Goal: Task Accomplishment & Management: Use online tool/utility

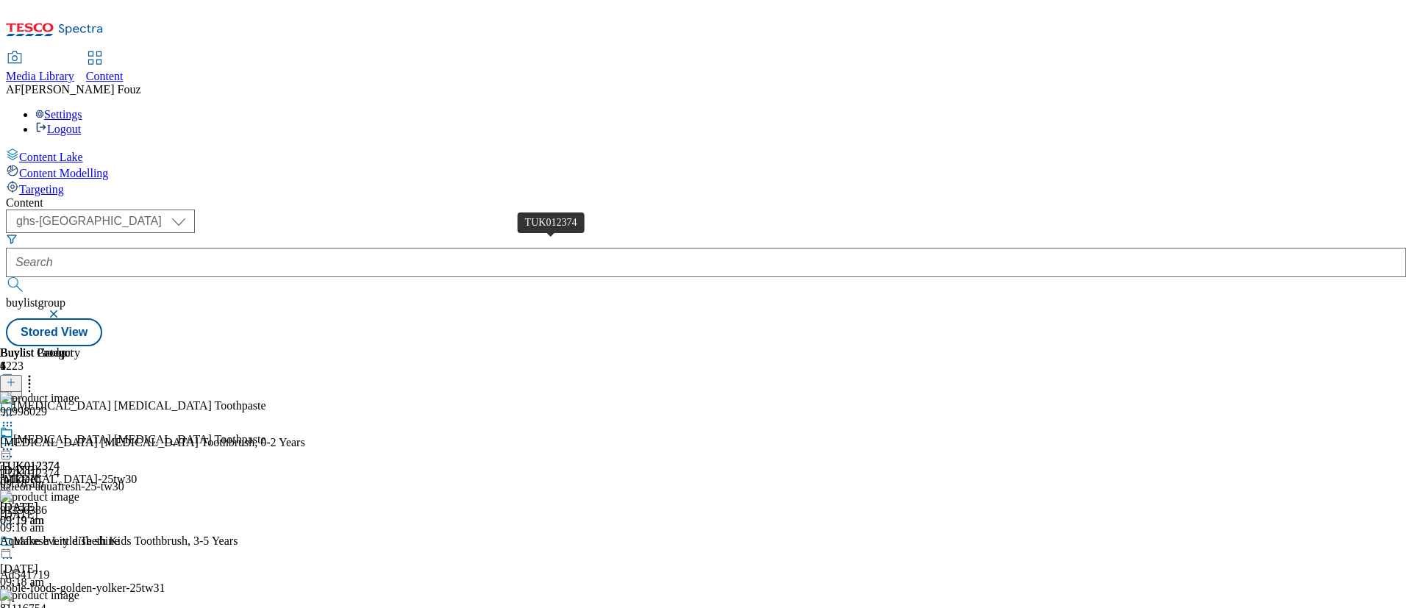
select select "ghs-[GEOGRAPHIC_DATA]"
click at [15, 442] on icon at bounding box center [7, 449] width 15 height 15
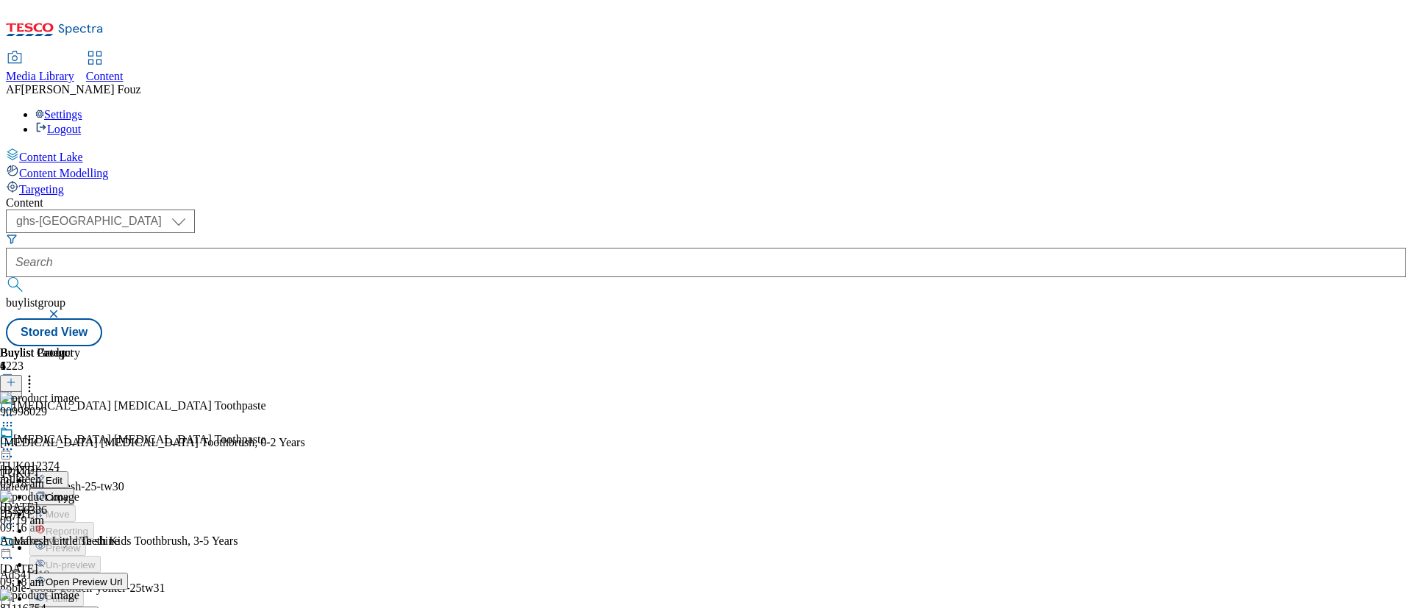
click at [122, 577] on span "Open Preview Url" at bounding box center [84, 582] width 76 height 11
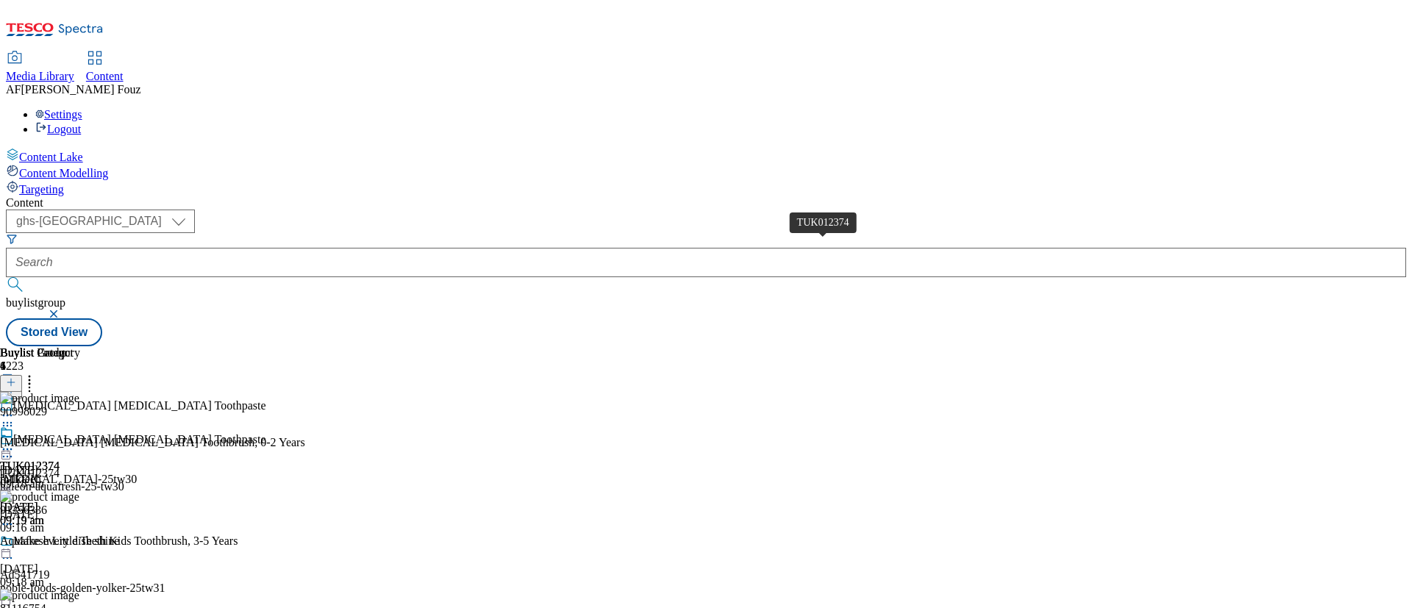
click at [15, 442] on icon at bounding box center [7, 449] width 15 height 15
click at [93, 608] on span "Un-publish" at bounding box center [69, 615] width 47 height 11
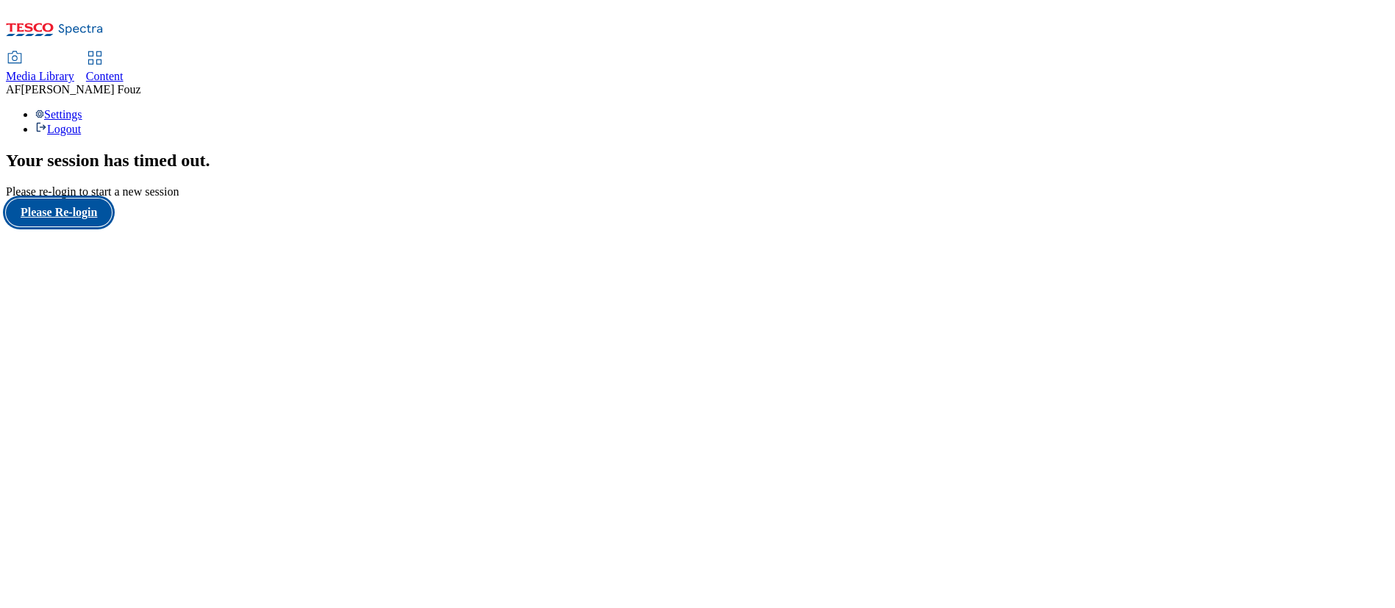
click at [76, 227] on button "Please Re-login" at bounding box center [59, 213] width 106 height 28
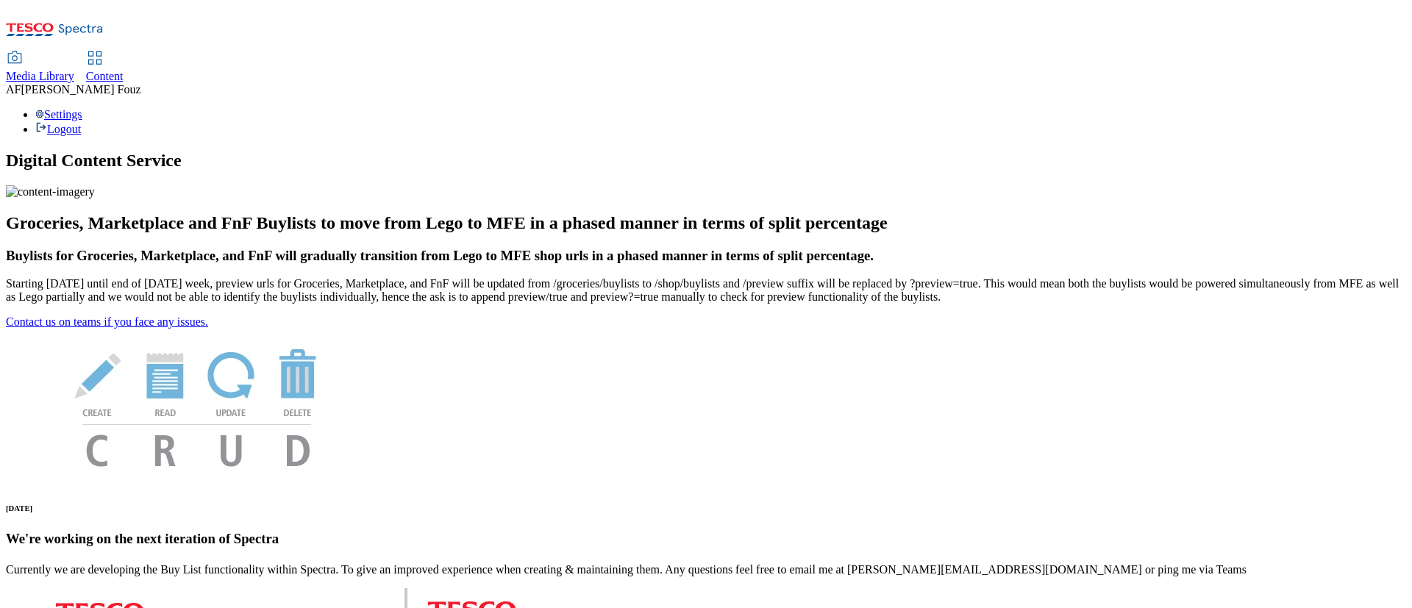
click at [124, 70] on span "Content" at bounding box center [105, 76] width 38 height 13
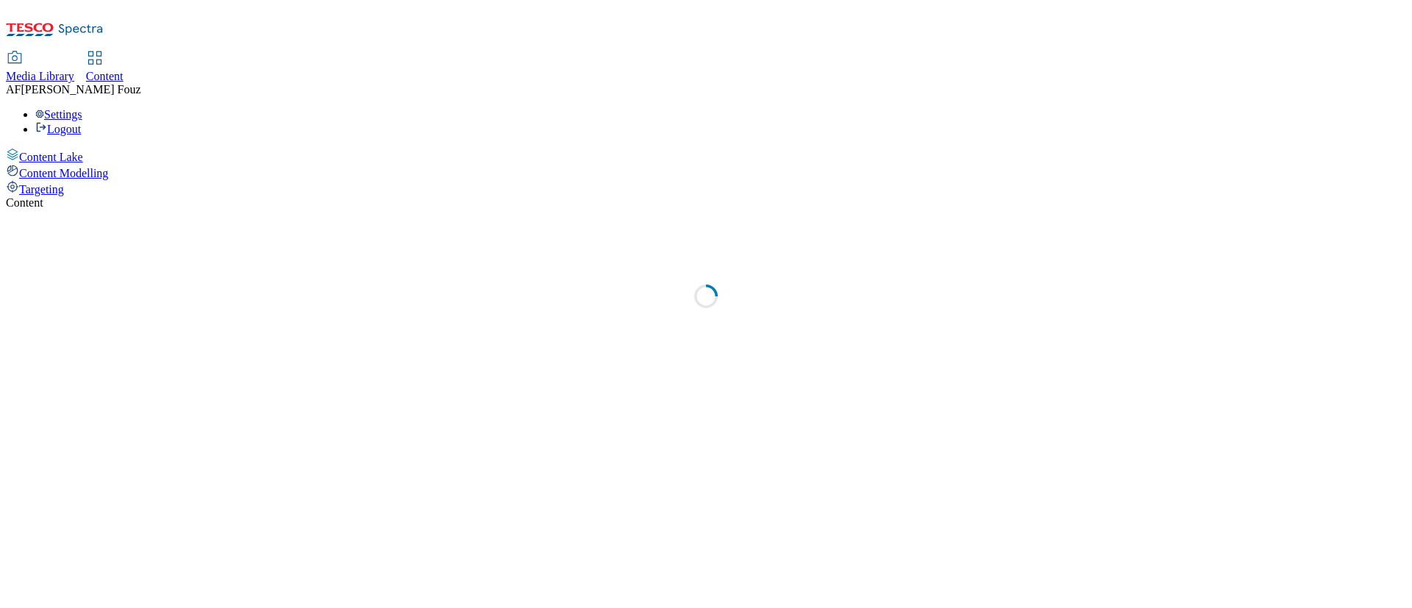
select select "ghs-[GEOGRAPHIC_DATA]"
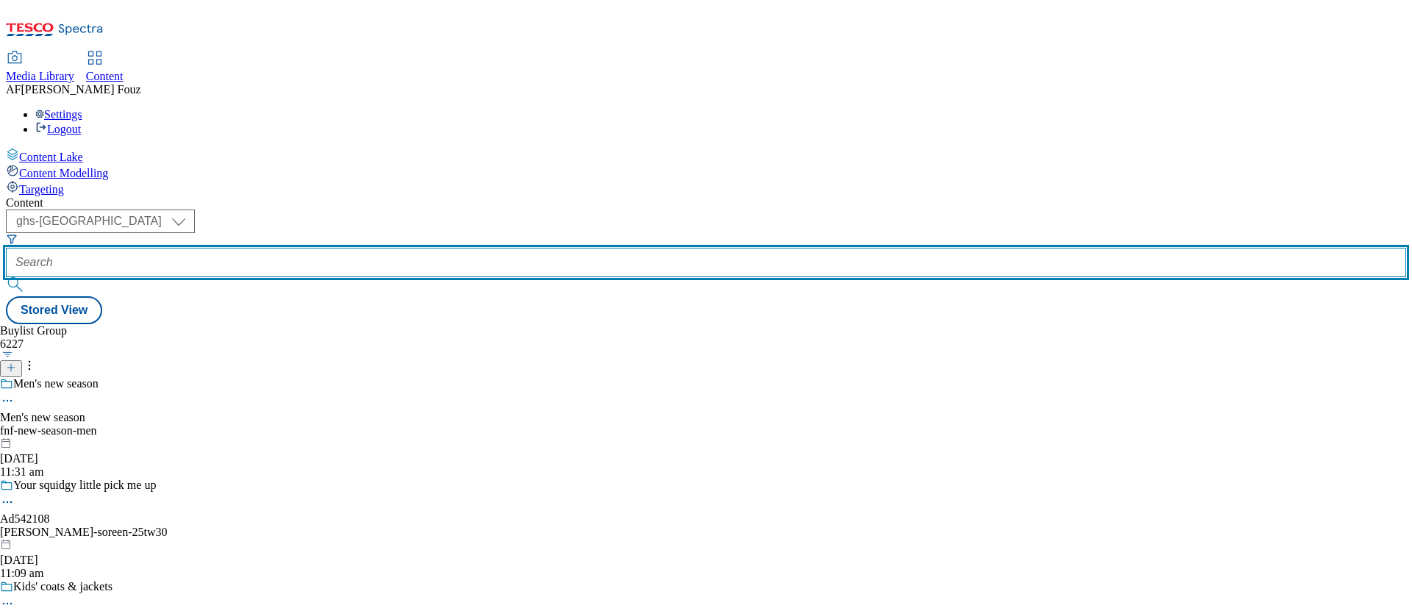
click at [338, 248] on input "text" at bounding box center [706, 262] width 1400 height 29
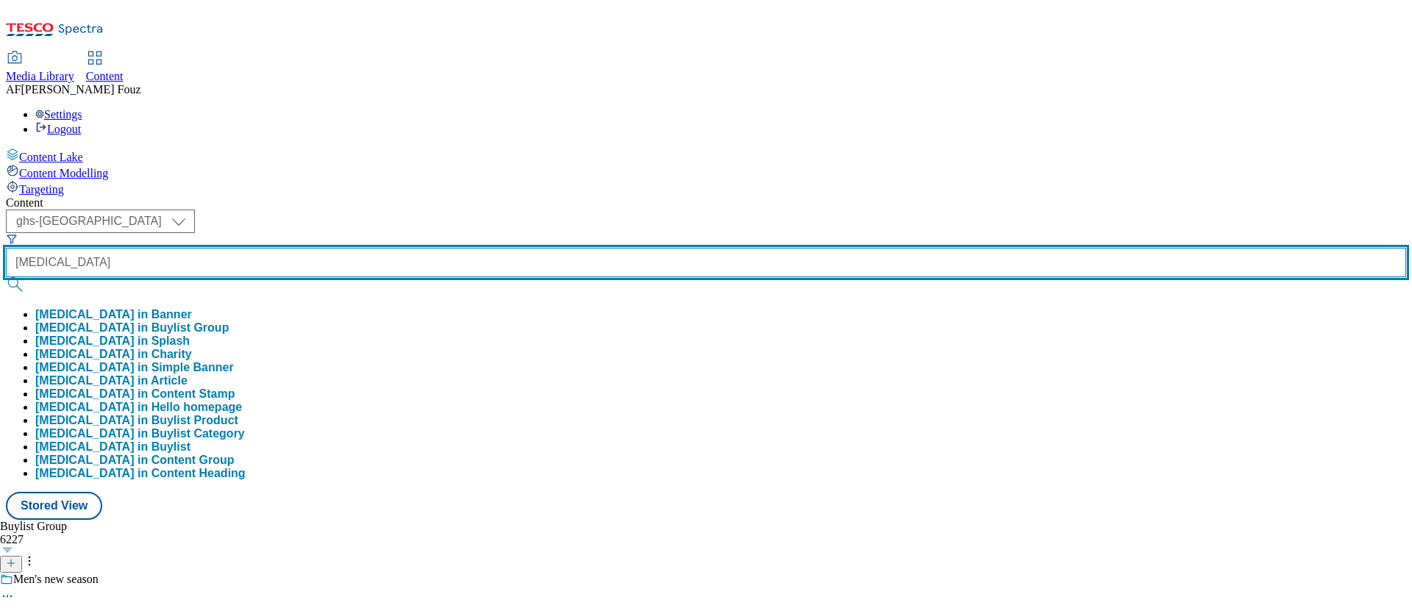
type input "AQUAFRESH"
click at [6, 277] on button "submit" at bounding box center [16, 284] width 21 height 15
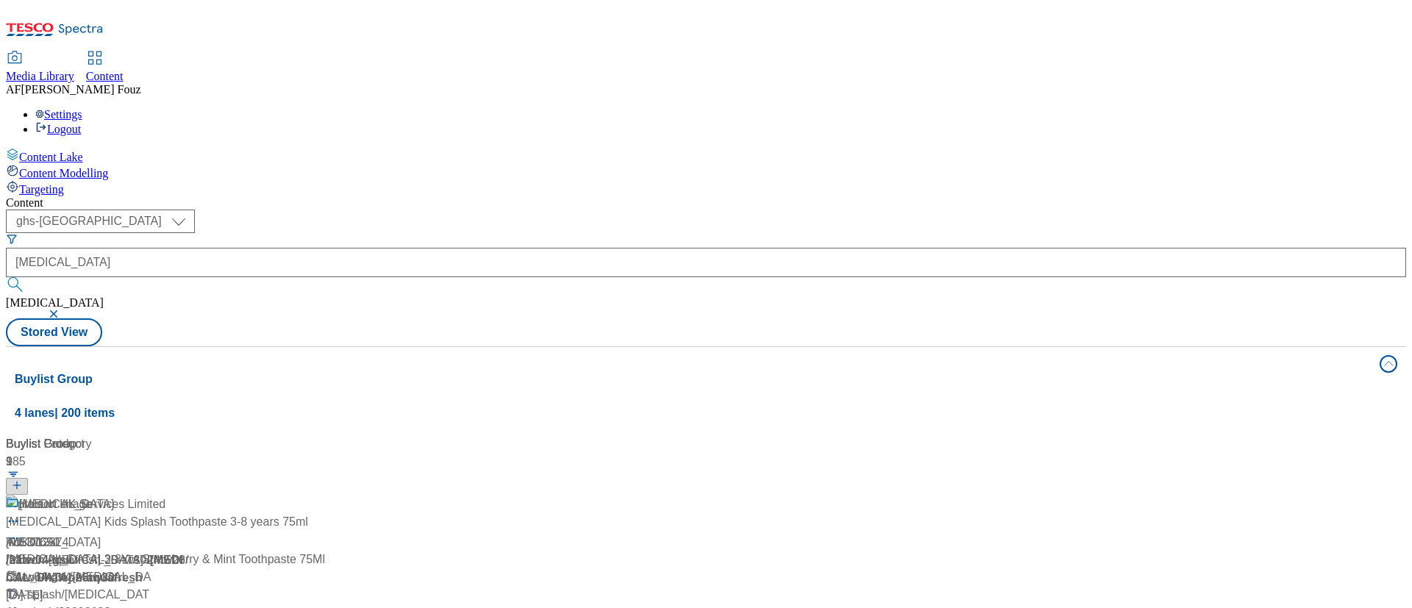
scroll to position [110, 0]
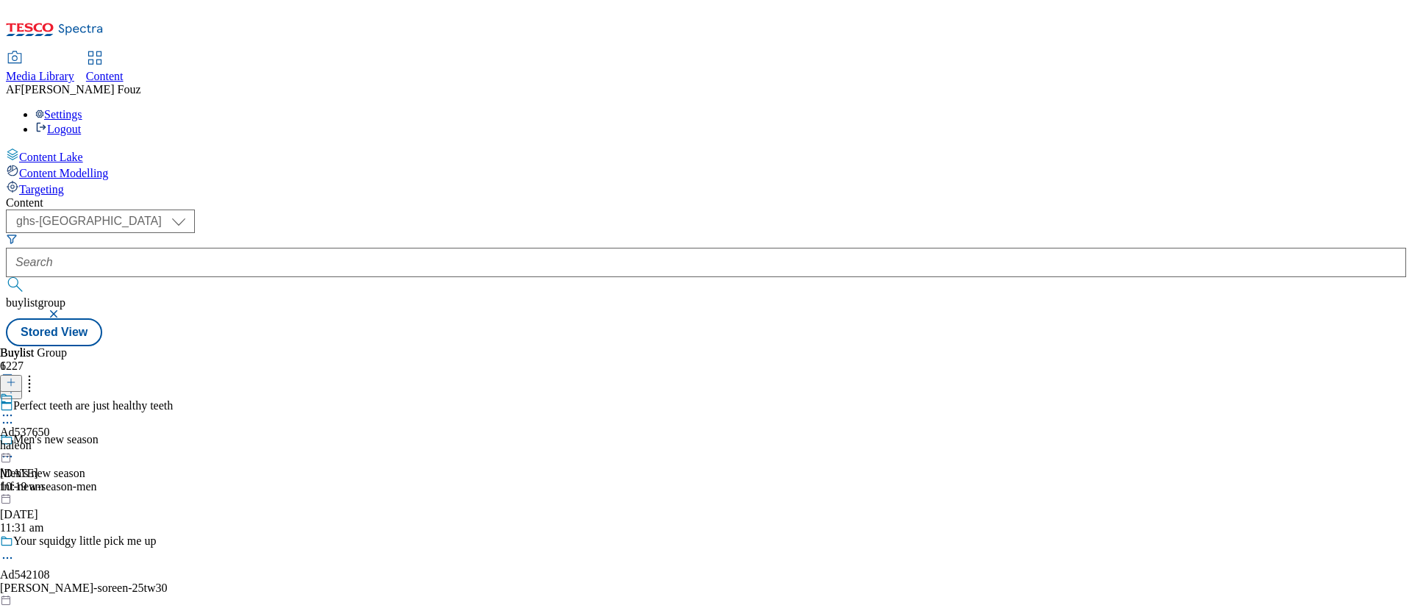
click at [50, 439] on div "haleon" at bounding box center [25, 445] width 50 height 13
click at [50, 426] on div "Ad537650" at bounding box center [25, 432] width 50 height 13
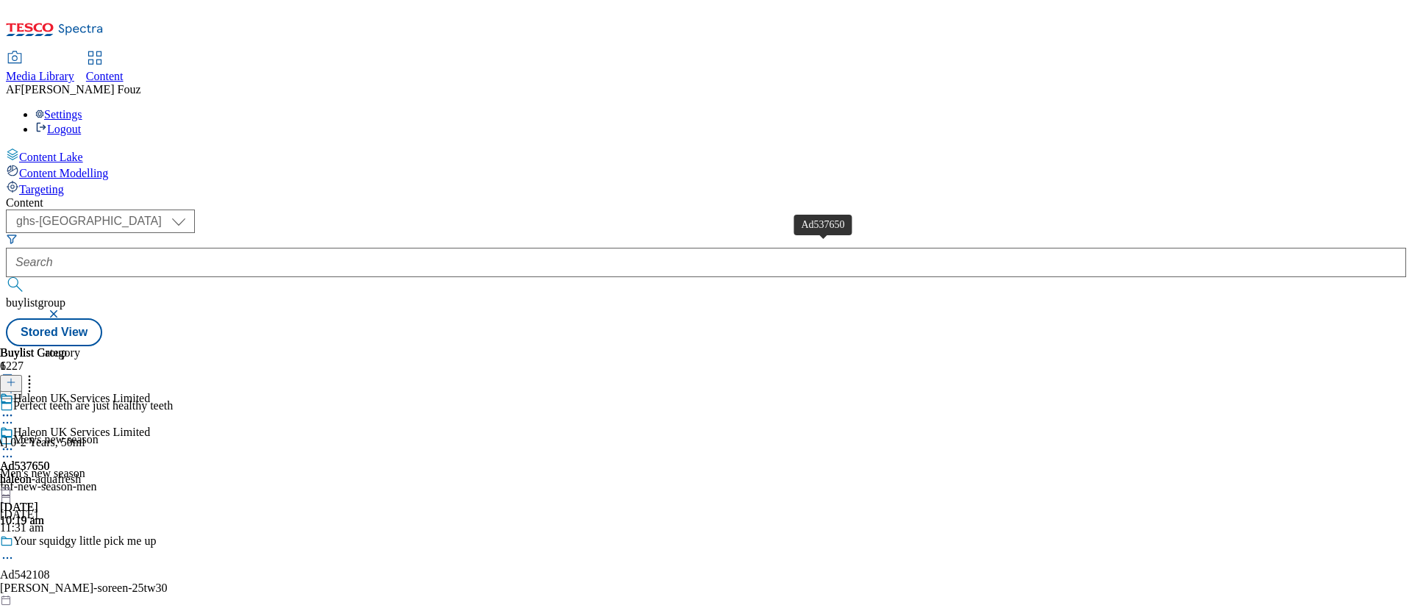
click at [50, 460] on div "Ad537650" at bounding box center [25, 466] width 50 height 13
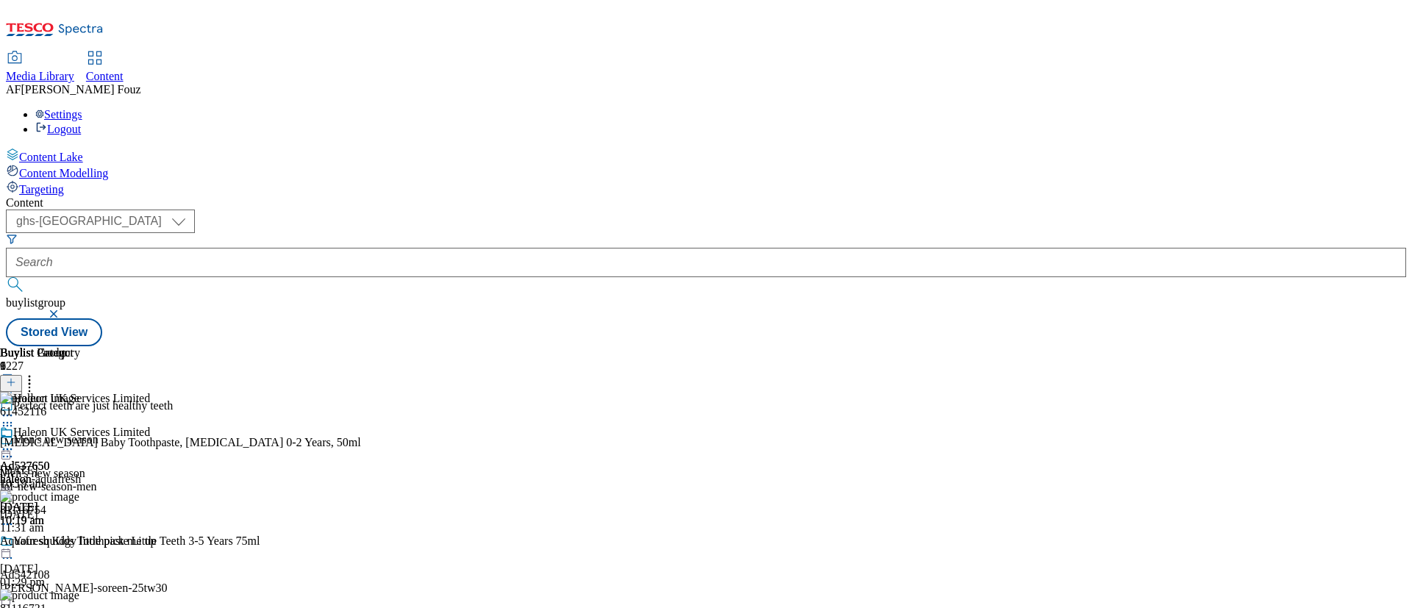
click at [37, 373] on icon at bounding box center [29, 380] width 15 height 15
click at [15, 442] on icon at bounding box center [7, 449] width 15 height 15
click at [122, 577] on span "Open Preview Url" at bounding box center [84, 582] width 76 height 11
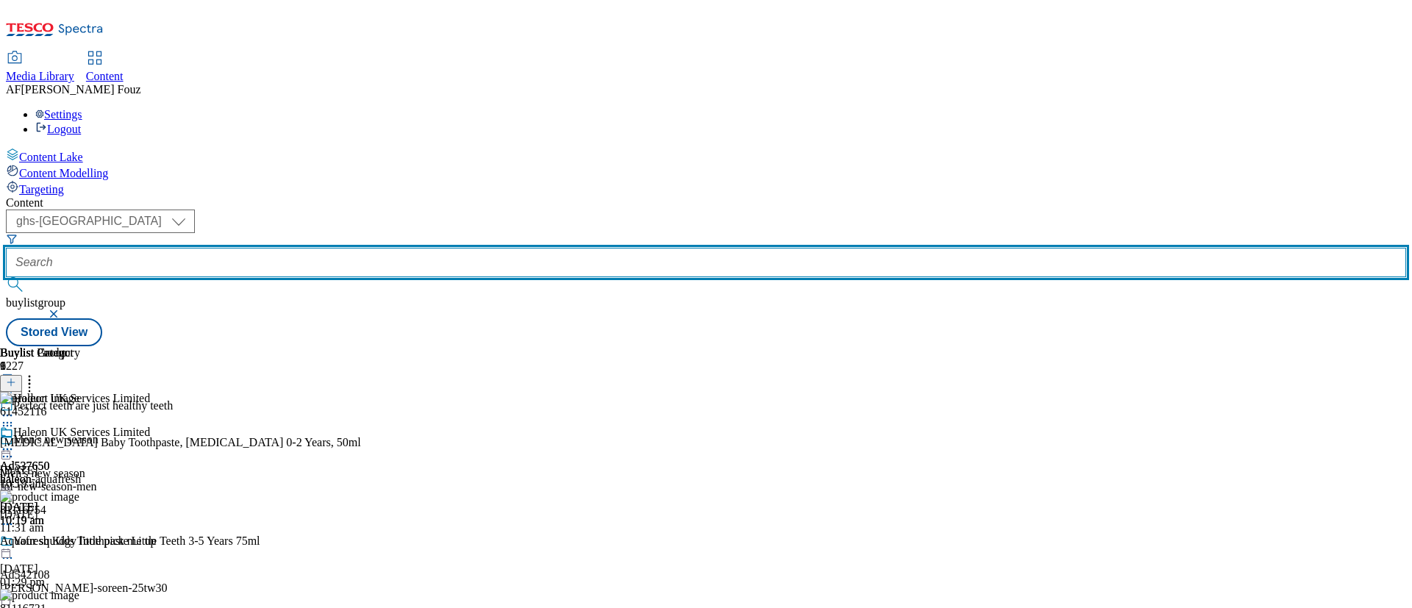
click at [338, 248] on input "text" at bounding box center [706, 262] width 1400 height 29
paste input "TUK012374"
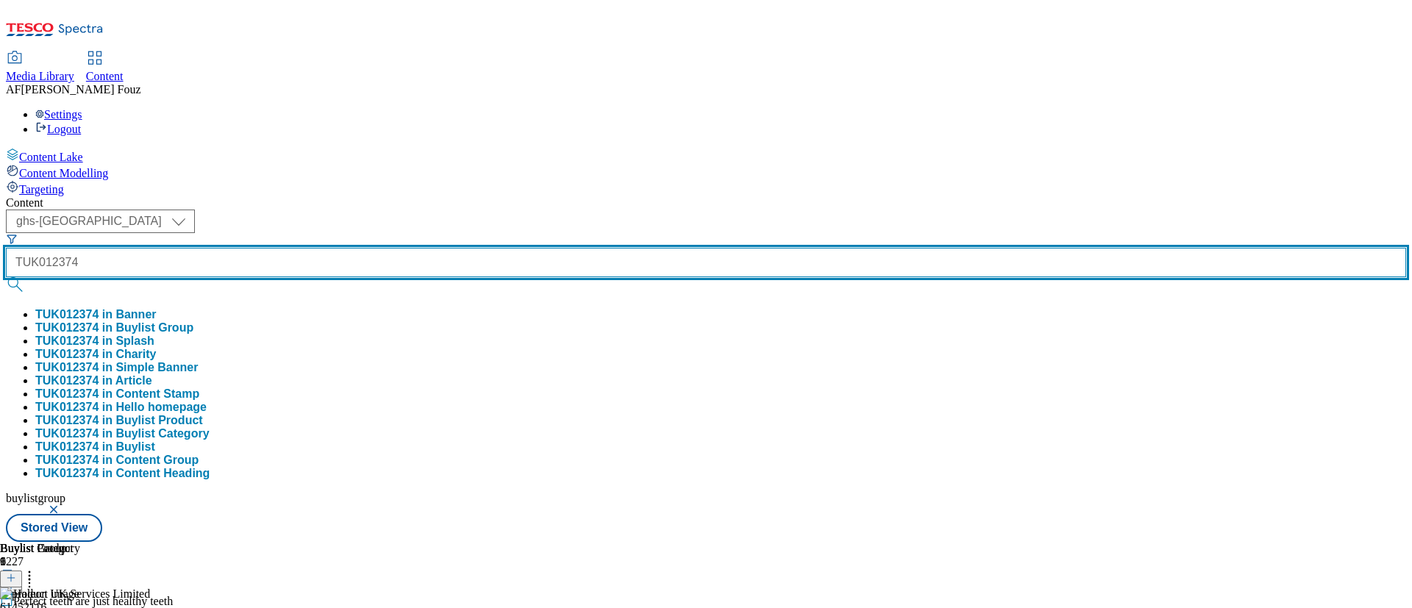
type input "TUK012374"
click at [6, 277] on button "submit" at bounding box center [16, 284] width 21 height 15
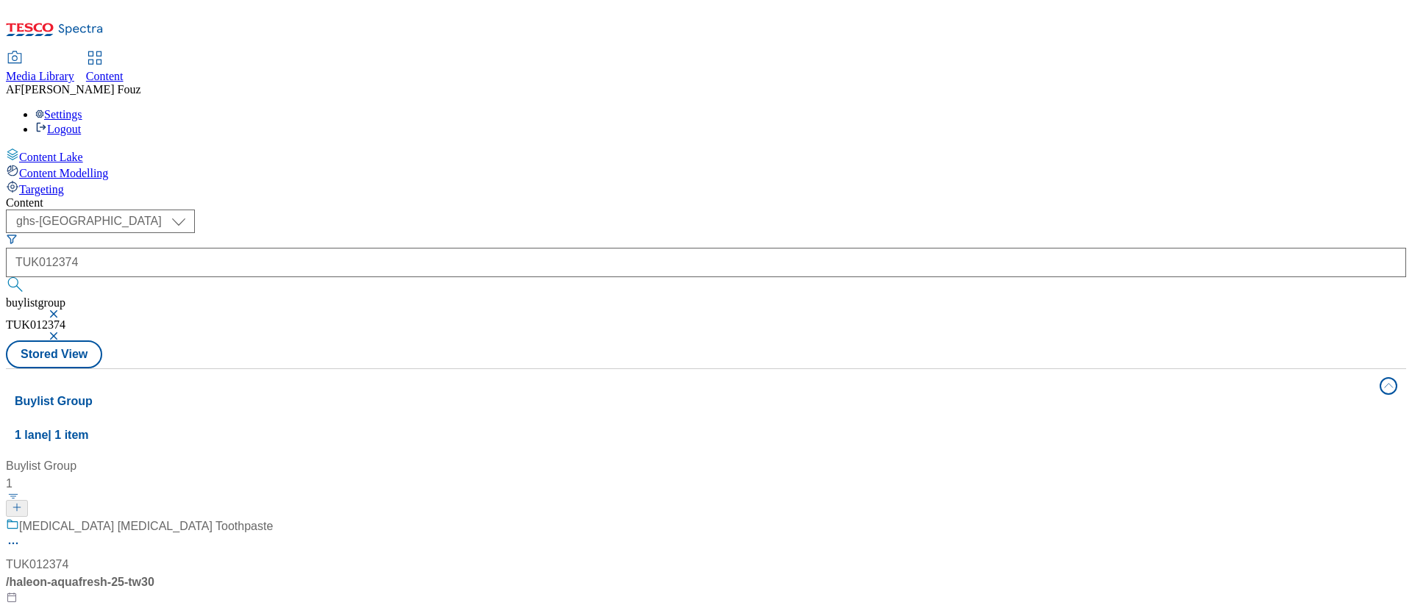
click at [273, 518] on div "Aquafresh Milk Teeth Toothpaste TUK012374 / haleon-aquafresh-25-tw30 11 Sept 20…" at bounding box center [139, 581] width 267 height 127
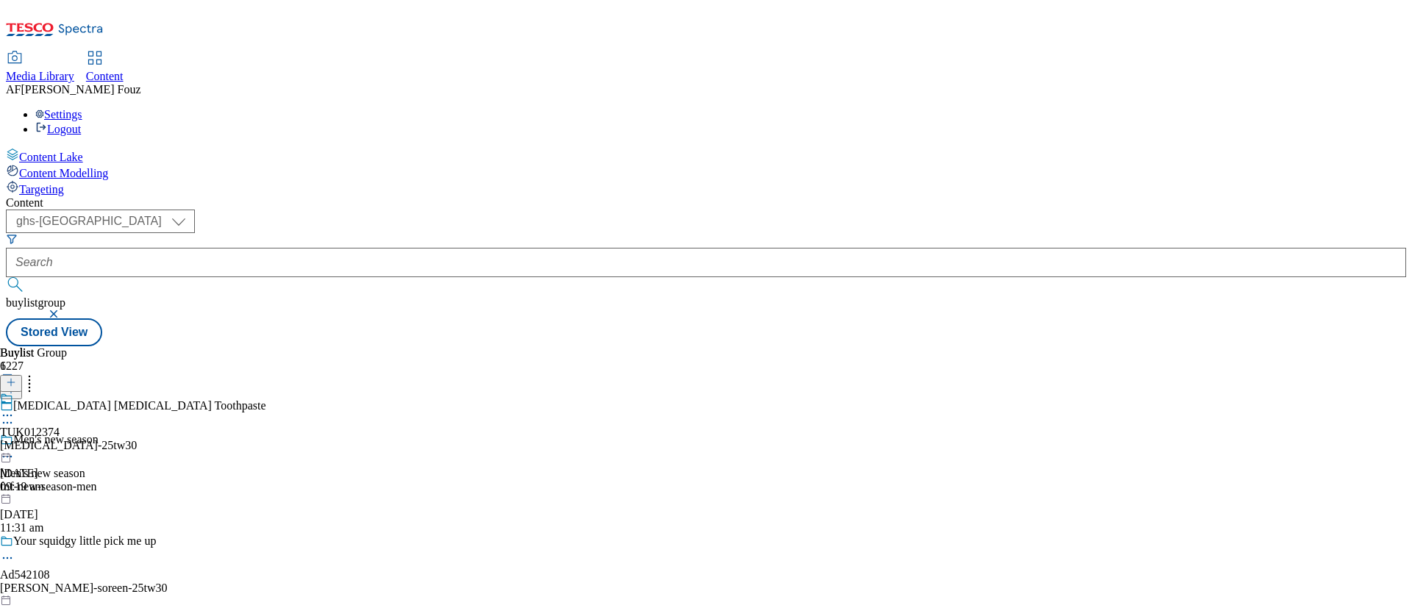
click at [137, 439] on div "[MEDICAL_DATA]-25tw30" at bounding box center [68, 445] width 137 height 13
click at [60, 426] on span "TUK012374" at bounding box center [30, 432] width 60 height 13
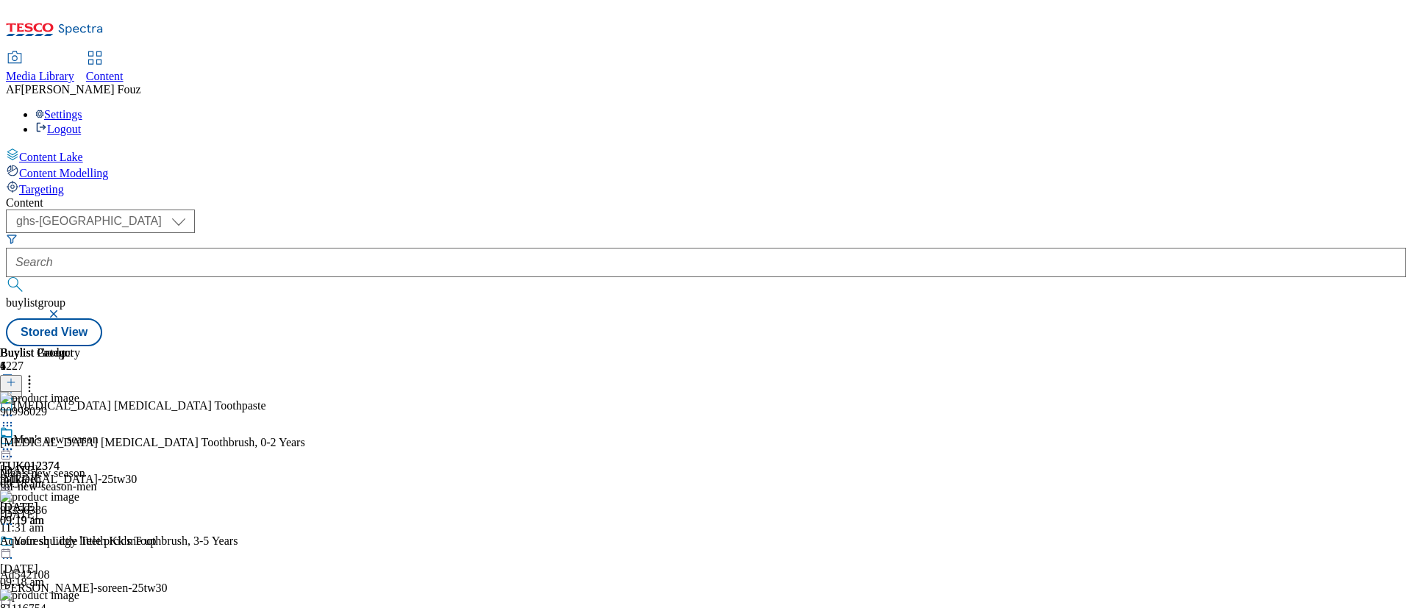
click at [80, 426] on div at bounding box center [40, 443] width 80 height 34
click at [15, 442] on icon at bounding box center [7, 449] width 15 height 15
click at [93, 608] on span "Un-publish" at bounding box center [69, 615] width 47 height 11
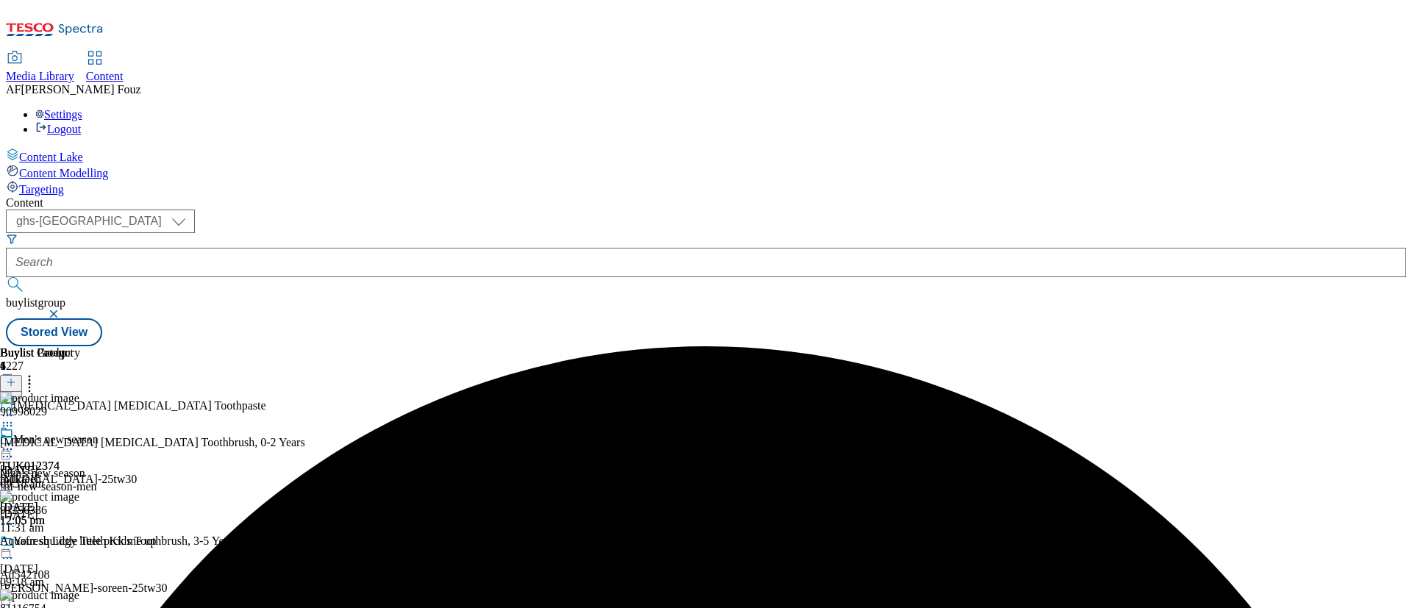
click at [15, 416] on icon at bounding box center [7, 423] width 15 height 15
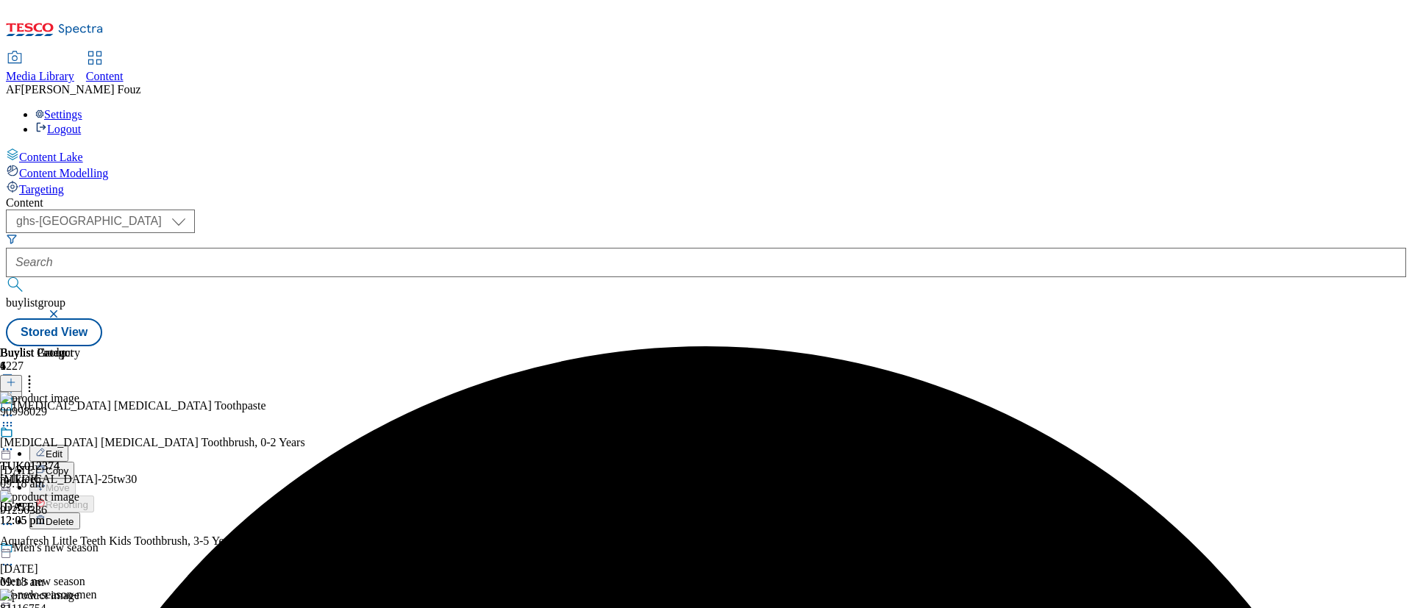
click at [68, 445] on button "Edit" at bounding box center [48, 453] width 39 height 17
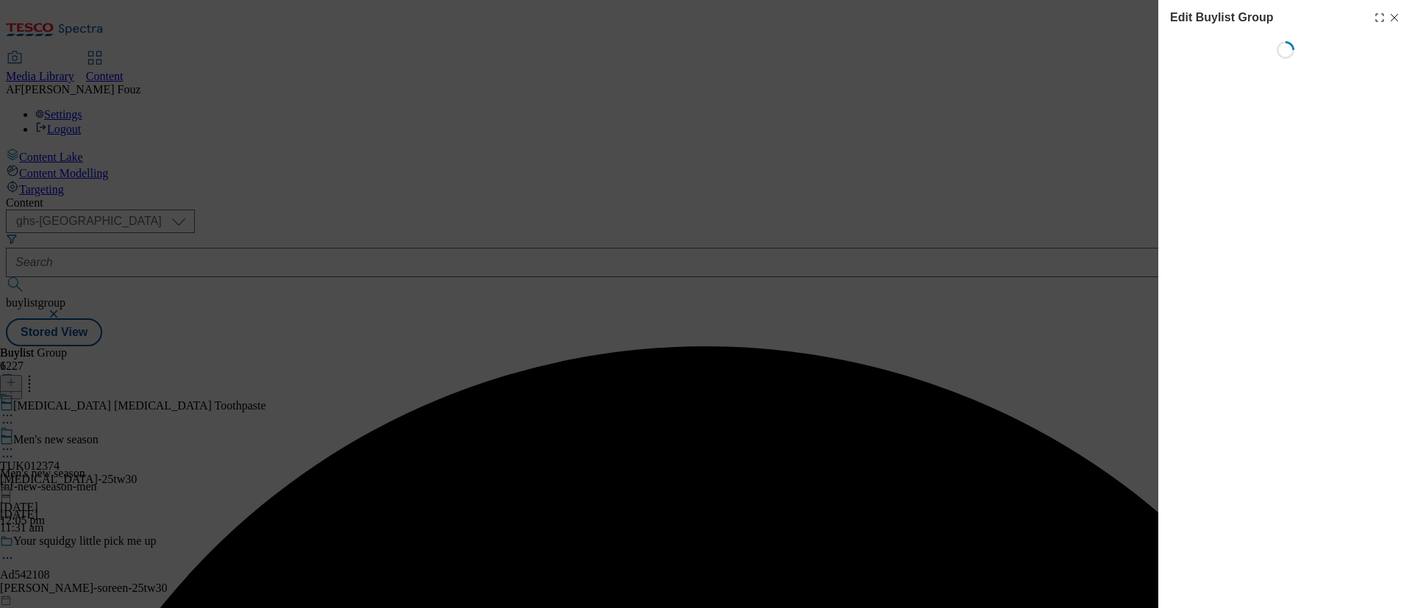
select select "default"
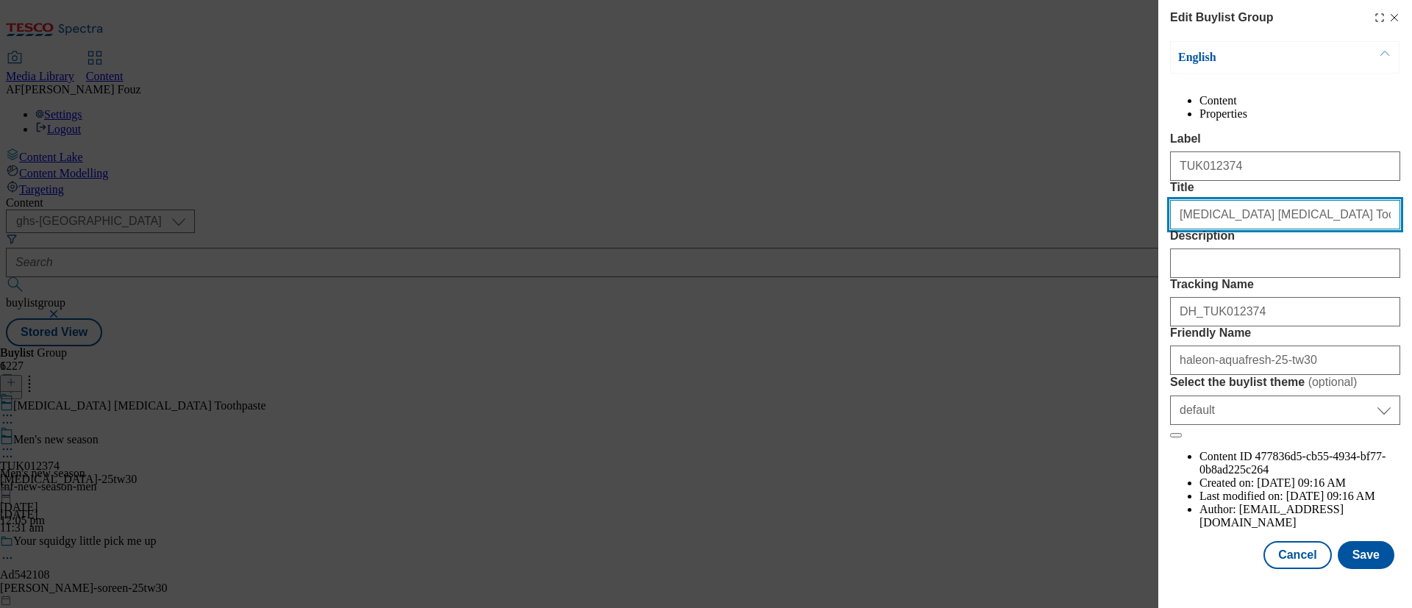
drag, startPoint x: 1261, startPoint y: 273, endPoint x: 1226, endPoint y: 268, distance: 35.0
click at [1226, 229] on input "[MEDICAL_DATA] [MEDICAL_DATA] Toothpaste" at bounding box center [1285, 214] width 230 height 29
type input "Aquafresh Toothpaste"
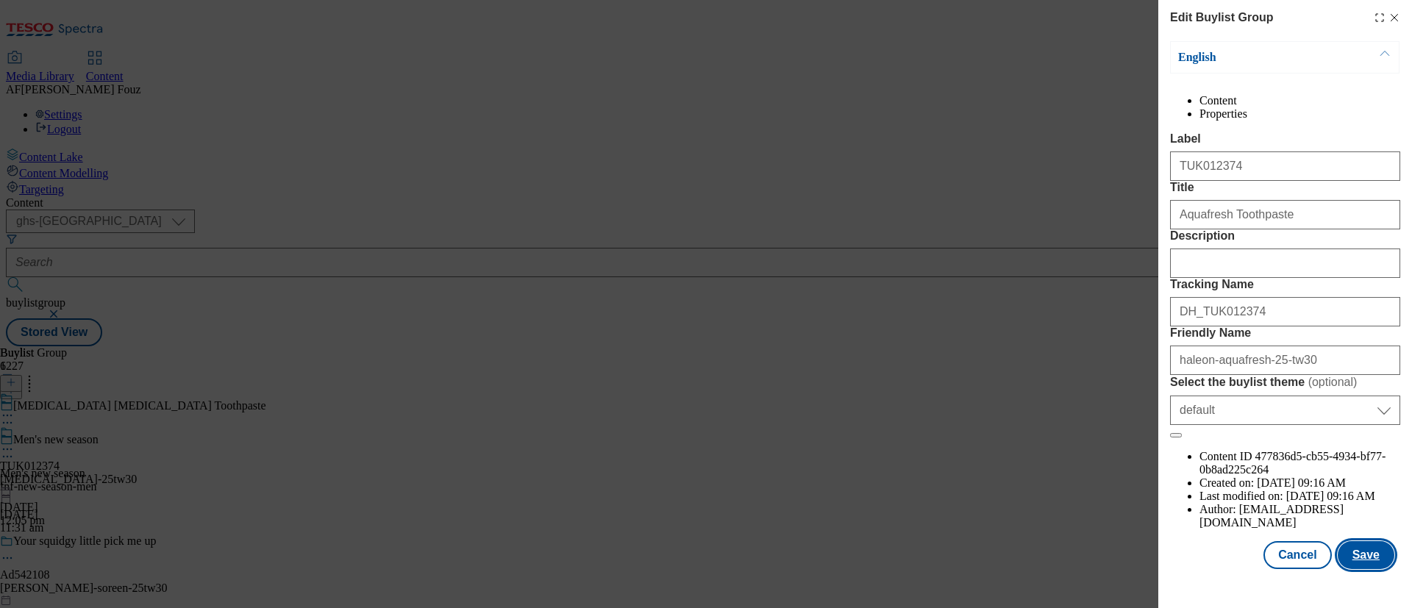
click at [1371, 548] on button "Save" at bounding box center [1366, 555] width 57 height 28
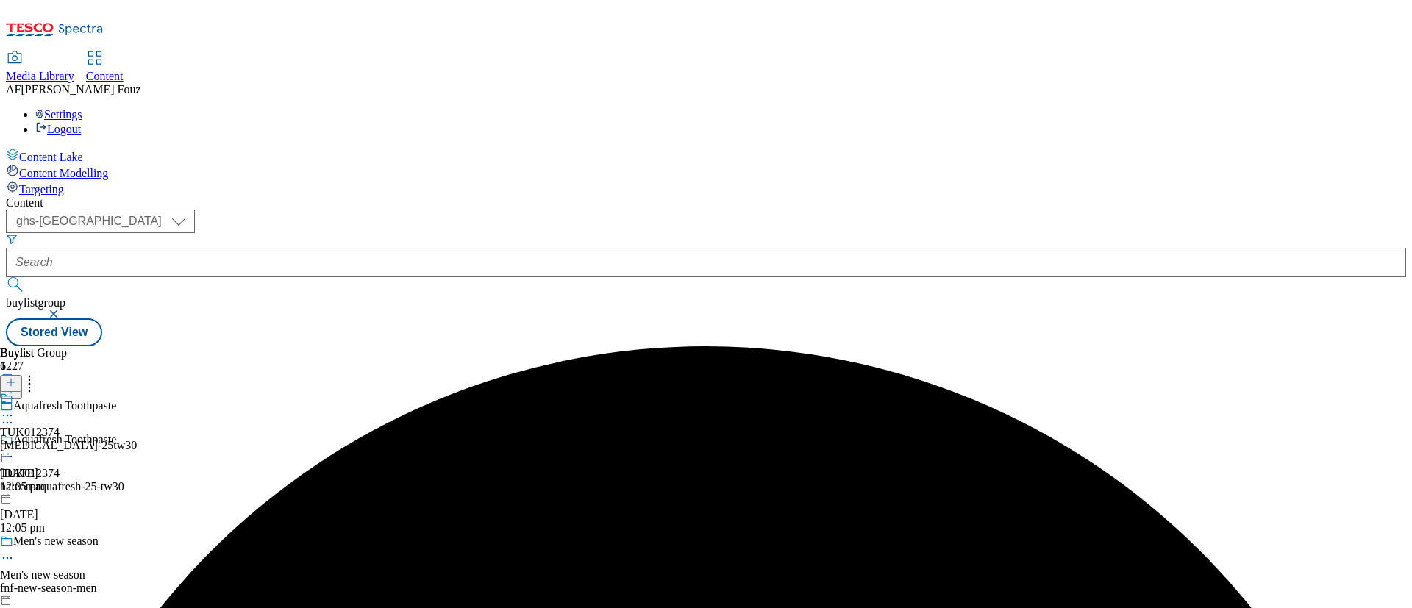
click at [137, 392] on div "TUK012374 aquafresh-25tw30 11 Sept 2025 12:05 pm" at bounding box center [68, 443] width 137 height 102
click at [137, 426] on div "TUK012374 aquafresh-25tw30 11 Sept 2025 12:05 pm" at bounding box center [68, 477] width 137 height 102
click at [15, 408] on icon at bounding box center [7, 415] width 15 height 15
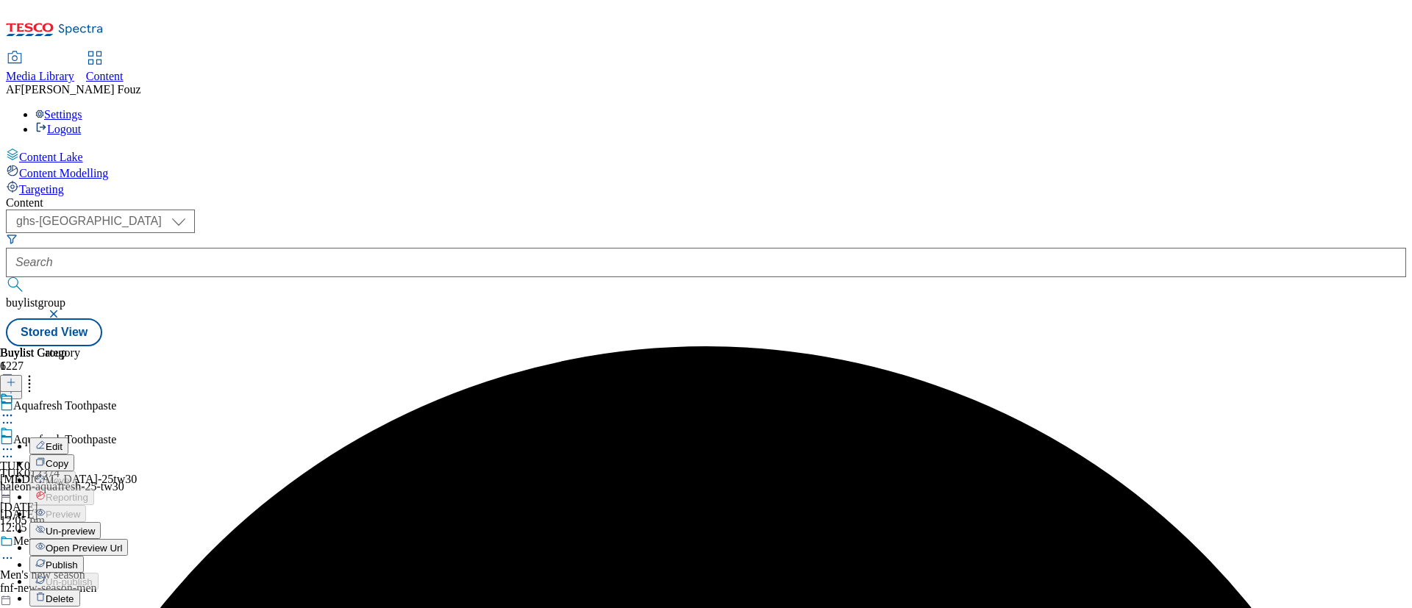
click at [78, 560] on span "Publish" at bounding box center [62, 565] width 32 height 11
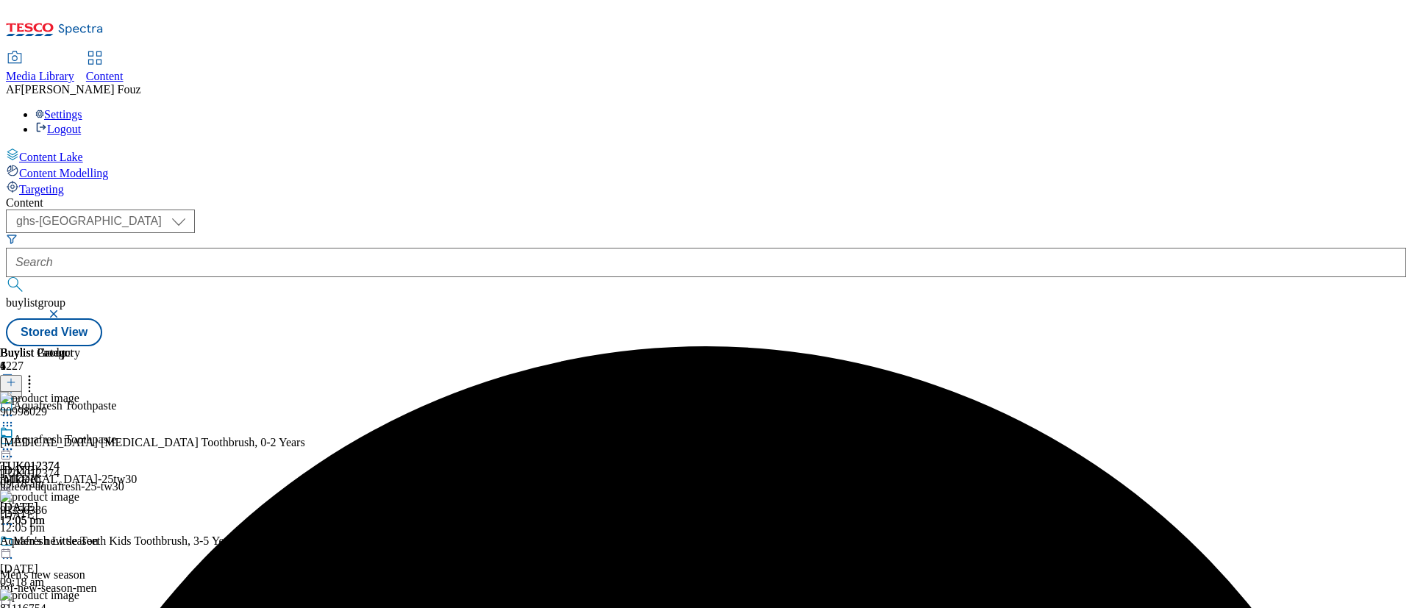
click at [15, 442] on icon at bounding box center [7, 449] width 15 height 15
click at [122, 577] on span "Open Preview Url" at bounding box center [84, 582] width 76 height 11
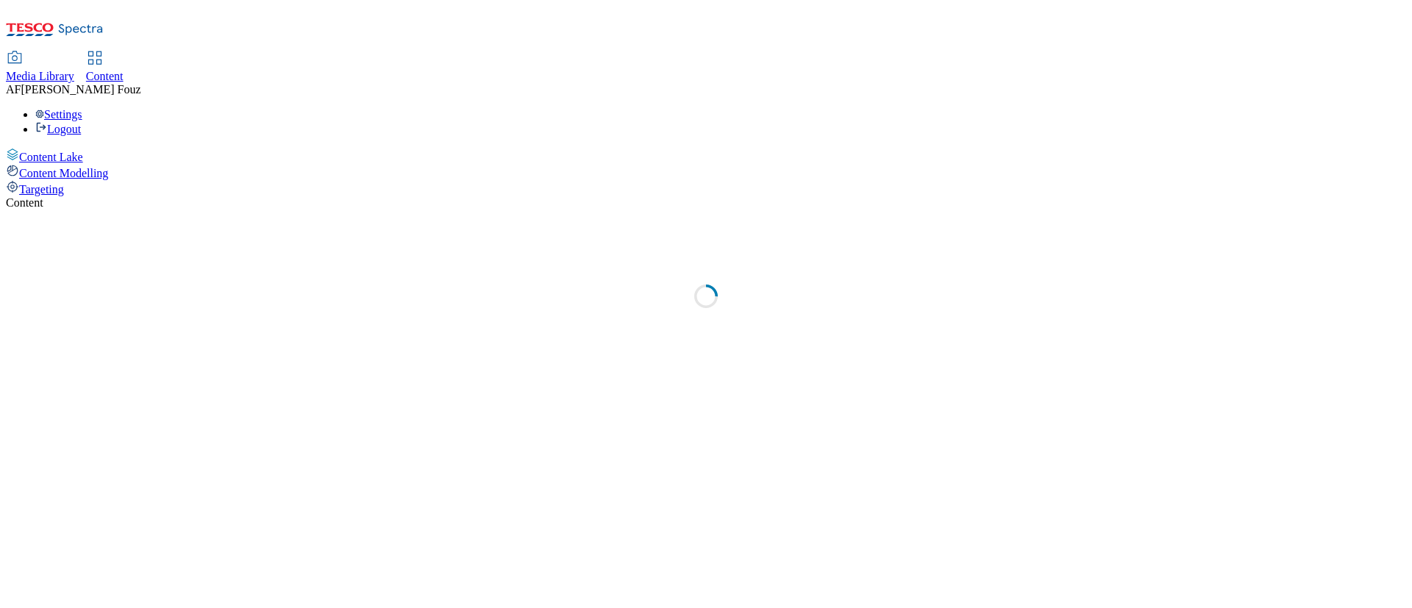
select select "ghs-[GEOGRAPHIC_DATA]"
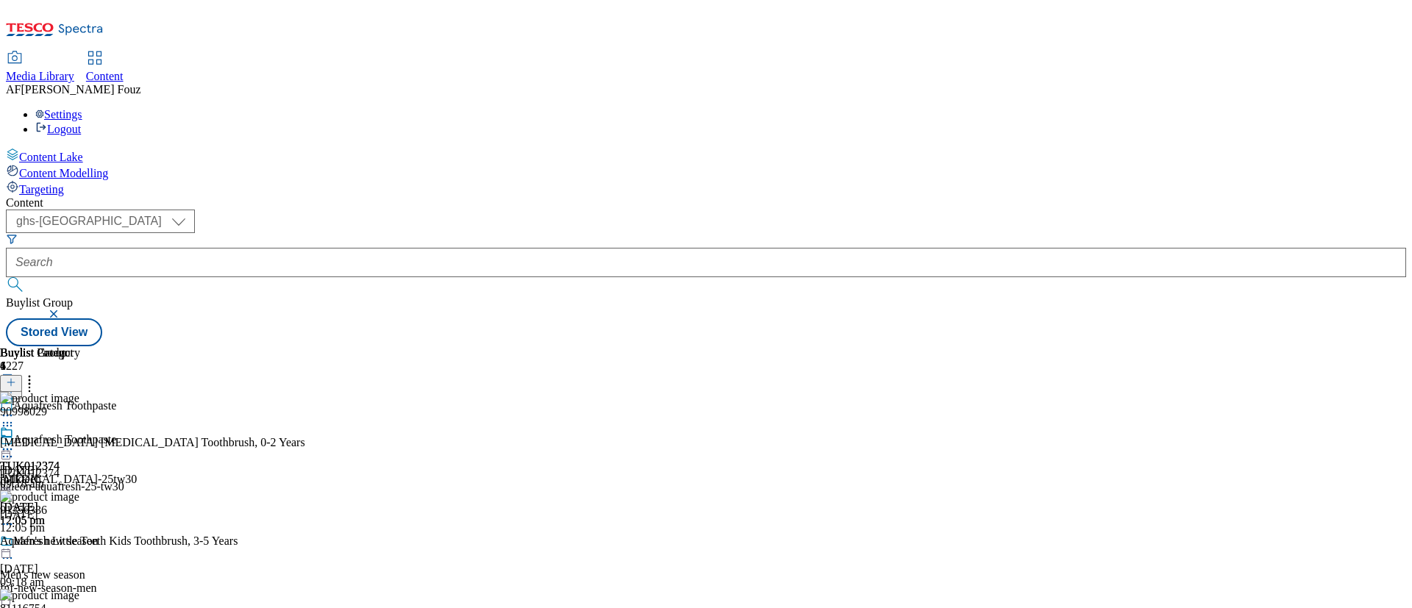
click at [15, 442] on icon at bounding box center [7, 449] width 15 height 15
click at [122, 577] on span "Open Preview Url" at bounding box center [84, 582] width 76 height 11
